Goal: Check status: Check status

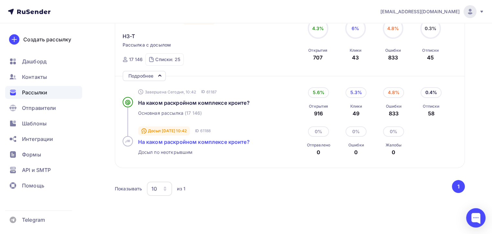
scroll to position [97, 0]
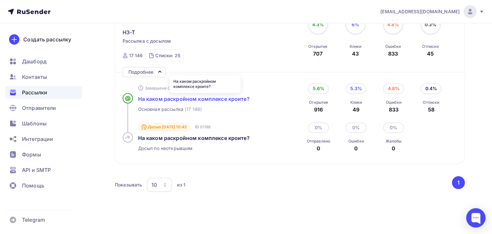
click at [178, 102] on span "На каком раскройном комплексе кроите?" at bounding box center [194, 99] width 112 height 6
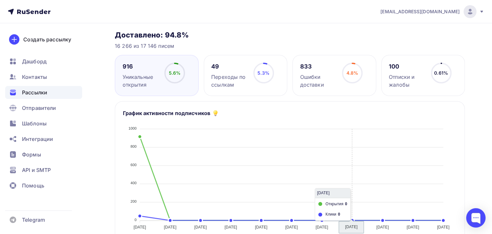
scroll to position [65, 0]
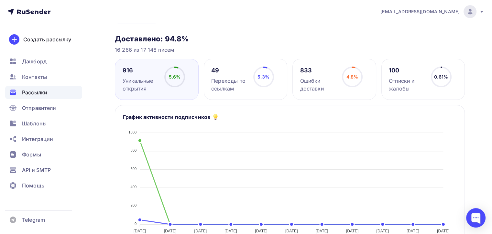
click at [0, 0] on icon at bounding box center [0, 0] width 0 height 0
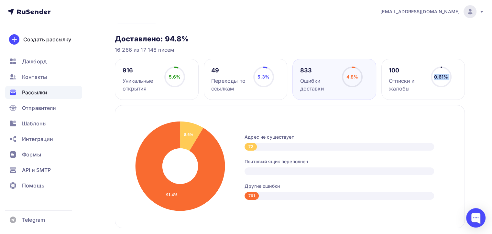
drag, startPoint x: 459, startPoint y: 65, endPoint x: 479, endPoint y: 64, distance: 19.5
click at [437, 86] on circle at bounding box center [440, 76] width 19 height 19
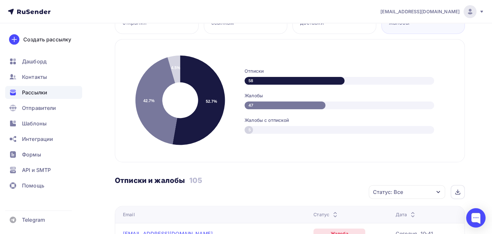
scroll to position [129, 0]
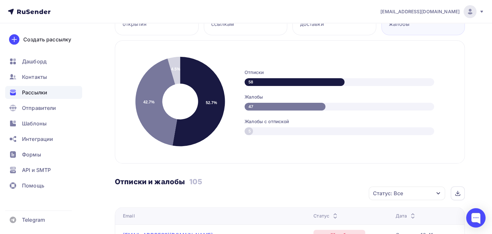
drag, startPoint x: 254, startPoint y: 130, endPoint x: 245, endPoint y: 132, distance: 9.0
click at [245, 132] on div "5" at bounding box center [338, 131] width 189 height 8
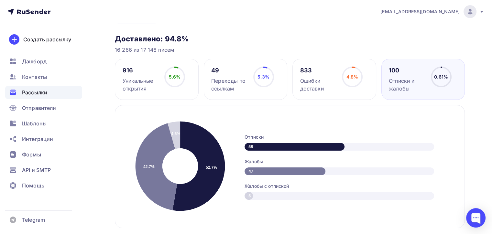
click at [390, 121] on div "52.7% 42.7% 4.5% Отписки 58 Жалобы 47 Жалобы с отпиской 5" at bounding box center [290, 166] width 350 height 123
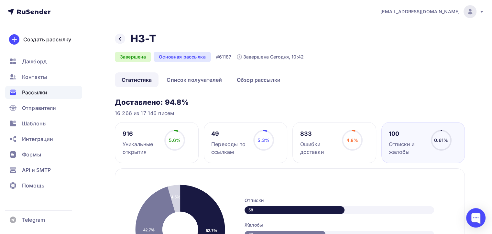
scroll to position [0, 0]
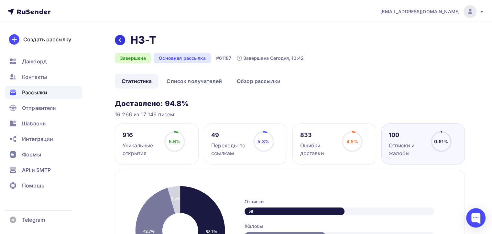
click at [117, 39] on div at bounding box center [120, 40] width 10 height 10
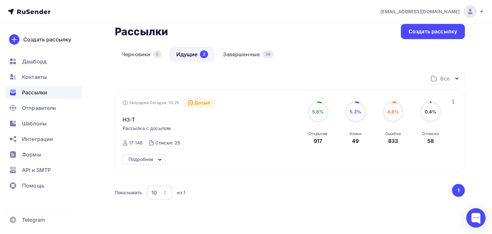
scroll to position [9, 0]
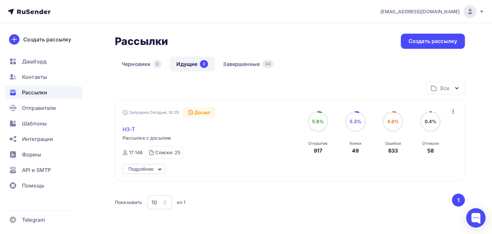
click at [128, 126] on span "H3-T" at bounding box center [129, 129] width 13 height 8
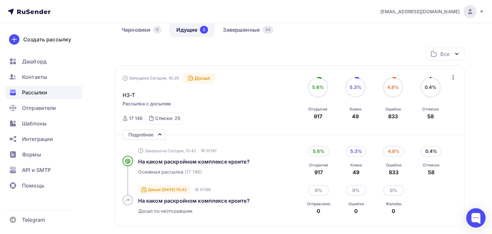
scroll to position [65, 0]
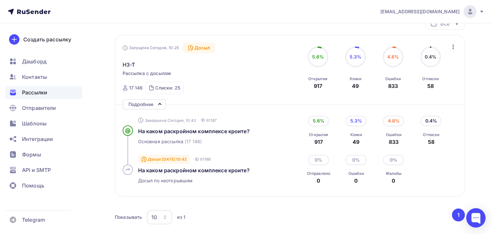
drag, startPoint x: 398, startPoint y: 141, endPoint x: 389, endPoint y: 141, distance: 9.1
click at [389, 141] on div "833" at bounding box center [394, 142] width 16 height 8
click at [404, 141] on div "4.8% Ошибки 833" at bounding box center [393, 131] width 32 height 30
click at [204, 129] on span "На каком раскройном комплексе кроите?" at bounding box center [194, 131] width 112 height 6
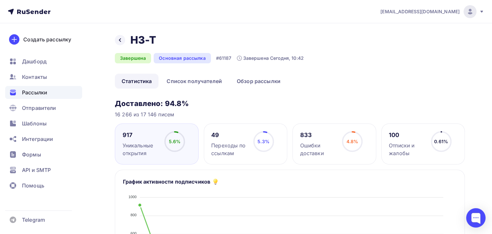
click at [254, 140] on circle at bounding box center [263, 141] width 19 height 19
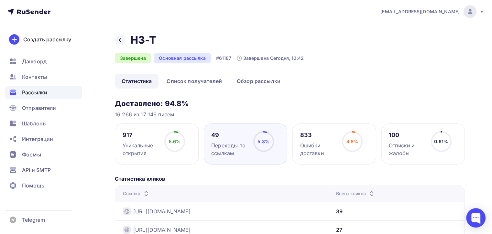
click at [254, 146] on circle at bounding box center [263, 141] width 19 height 19
click at [171, 142] on span "5.6%" at bounding box center [175, 141] width 12 height 5
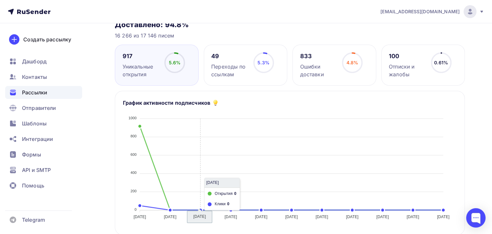
scroll to position [65, 0]
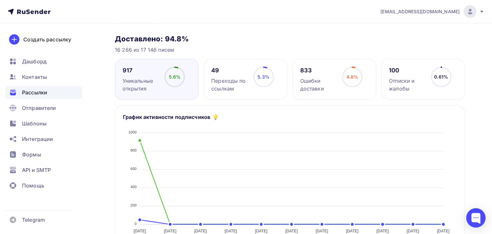
click at [319, 82] on div "Ошибки доставки" at bounding box center [318, 85] width 36 height 16
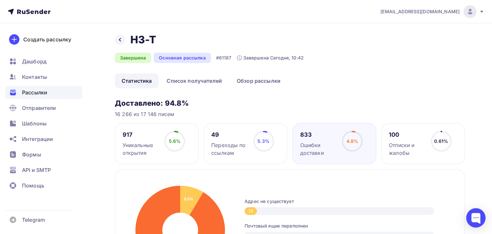
scroll to position [0, 0]
click at [124, 39] on div at bounding box center [120, 40] width 10 height 10
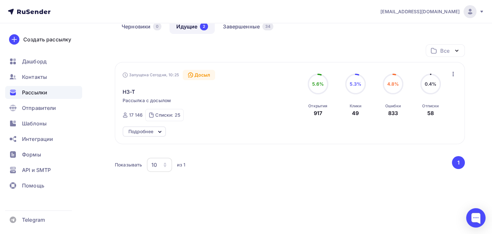
scroll to position [41, 0]
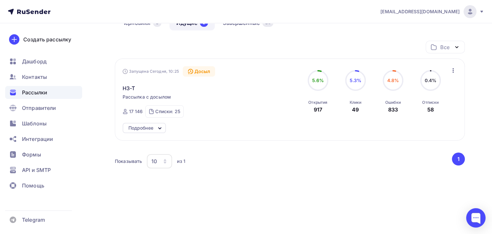
click at [196, 72] on div "Досыл" at bounding box center [199, 71] width 33 height 10
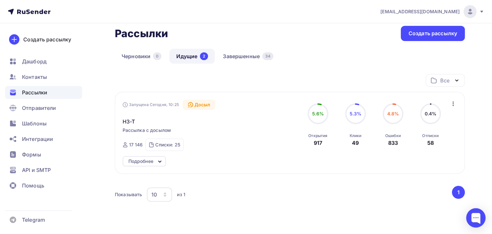
scroll to position [0, 0]
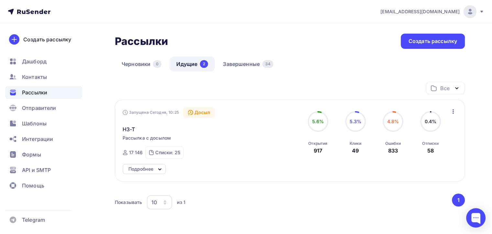
click at [189, 64] on link "Идущие 2" at bounding box center [191, 64] width 45 height 15
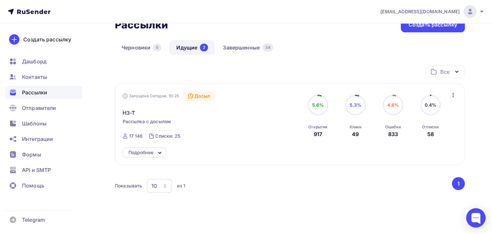
scroll to position [32, 0]
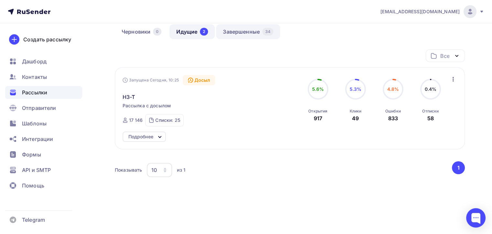
click at [245, 31] on link "Завершенные 34" at bounding box center [248, 31] width 64 height 15
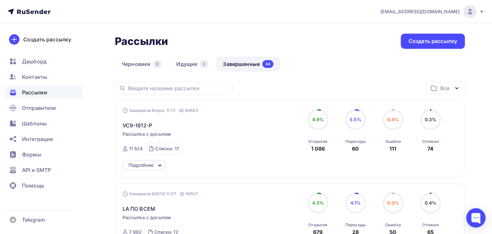
click at [303, 63] on div "Черновики 0 Идущие 2 Завершенные 34" at bounding box center [290, 69] width 350 height 25
click at [185, 66] on link "Идущие 2" at bounding box center [191, 64] width 45 height 15
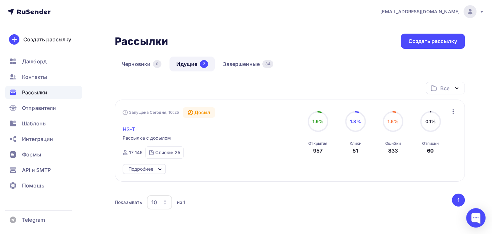
click at [133, 131] on span "H3-T" at bounding box center [129, 129] width 13 height 8
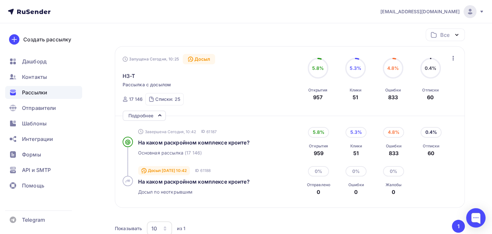
scroll to position [65, 0]
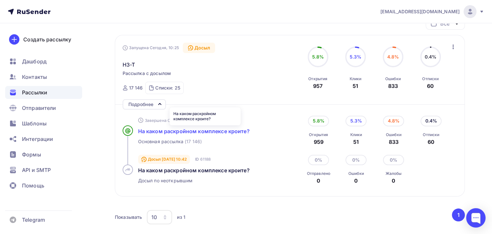
click at [213, 128] on span "На каком раскройном комплексе кроите?" at bounding box center [194, 131] width 112 height 6
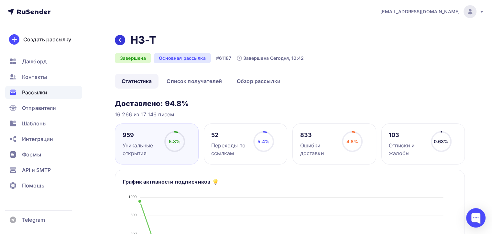
click at [123, 40] on div at bounding box center [120, 40] width 10 height 10
